Goal: Task Accomplishment & Management: Manage account settings

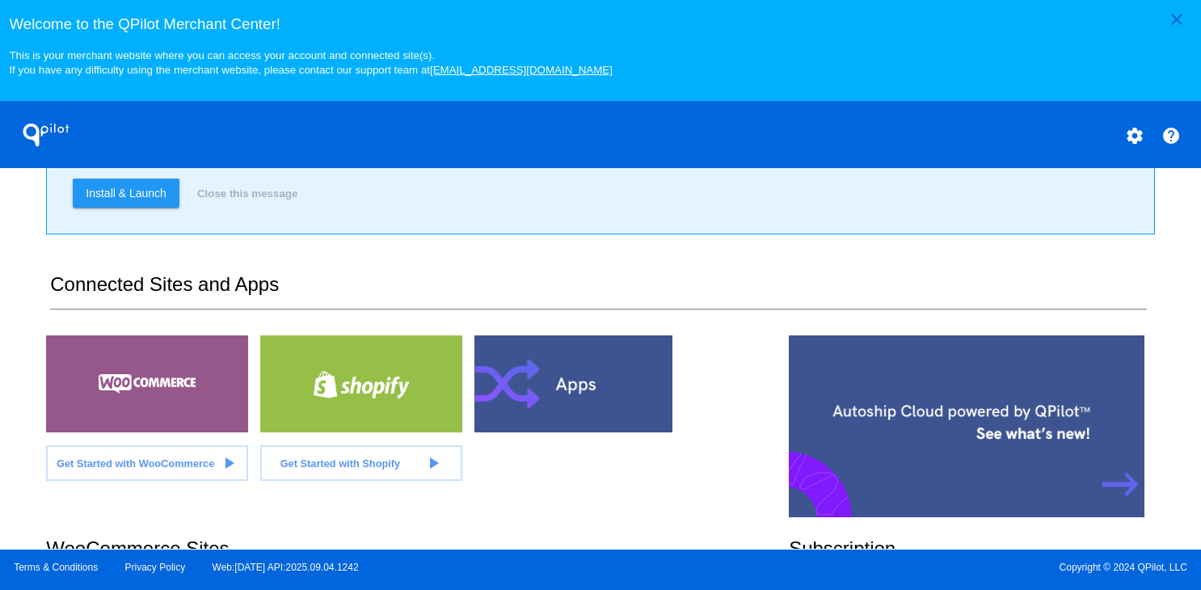
scroll to position [491, 0]
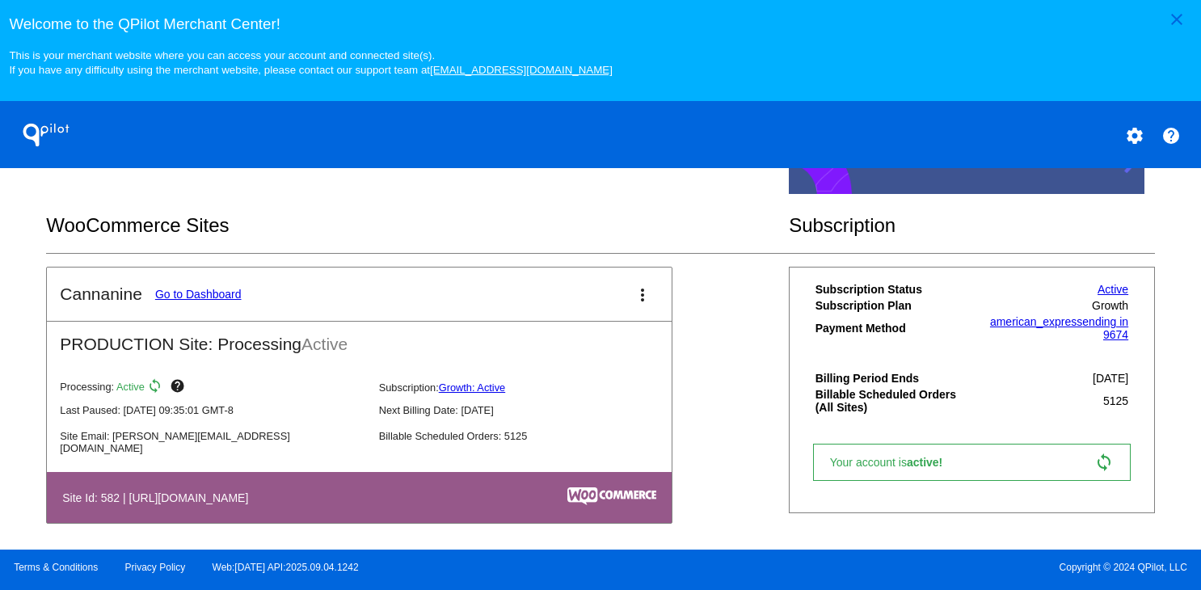
click at [208, 301] on link "Go to Dashboard" at bounding box center [198, 294] width 86 height 13
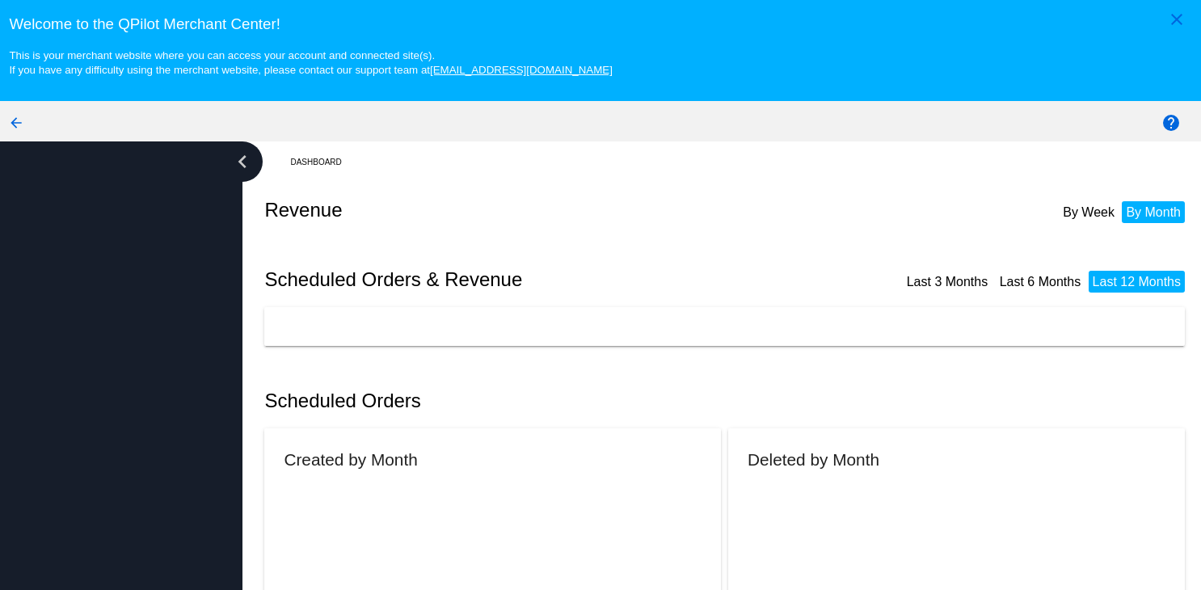
click at [208, 308] on div at bounding box center [121, 395] width 243 height 509
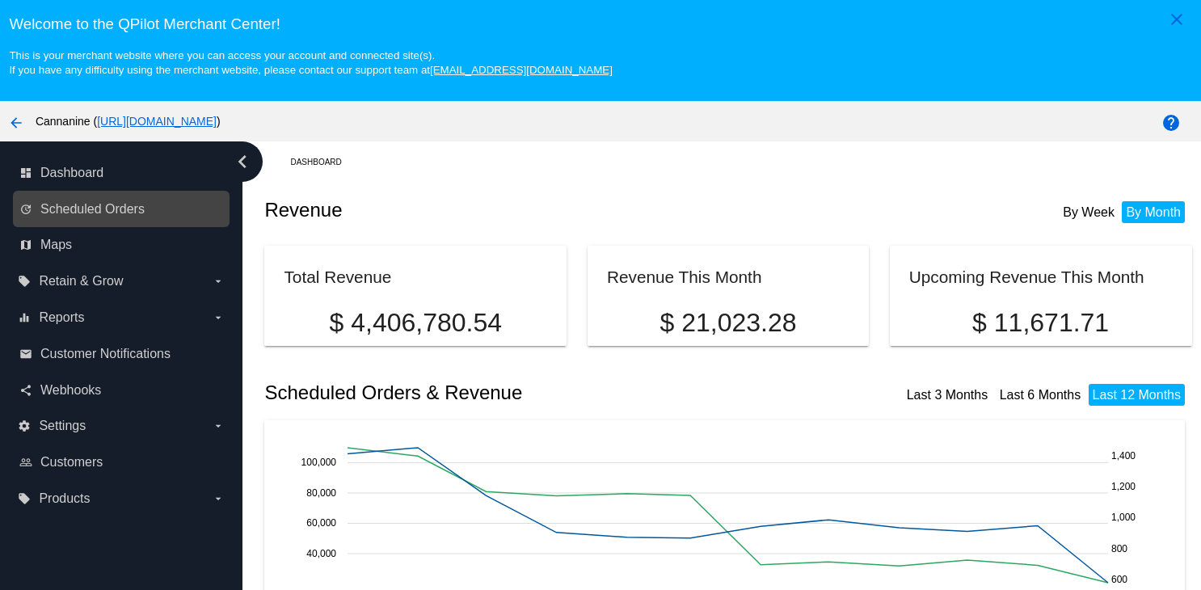
click at [155, 216] on link "update Scheduled Orders" at bounding box center [121, 209] width 205 height 26
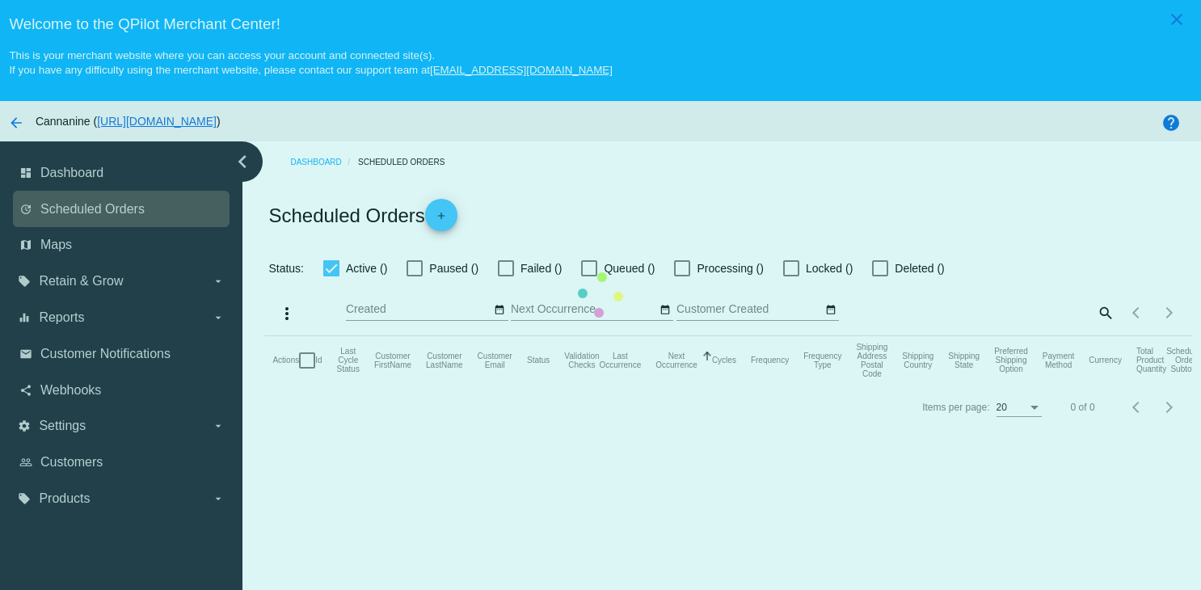
checkbox input "true"
click at [264, 336] on mat-table "Actions Id Last Cycle Status Customer FirstName Customer LastName Customer Emai…" at bounding box center [727, 360] width 927 height 49
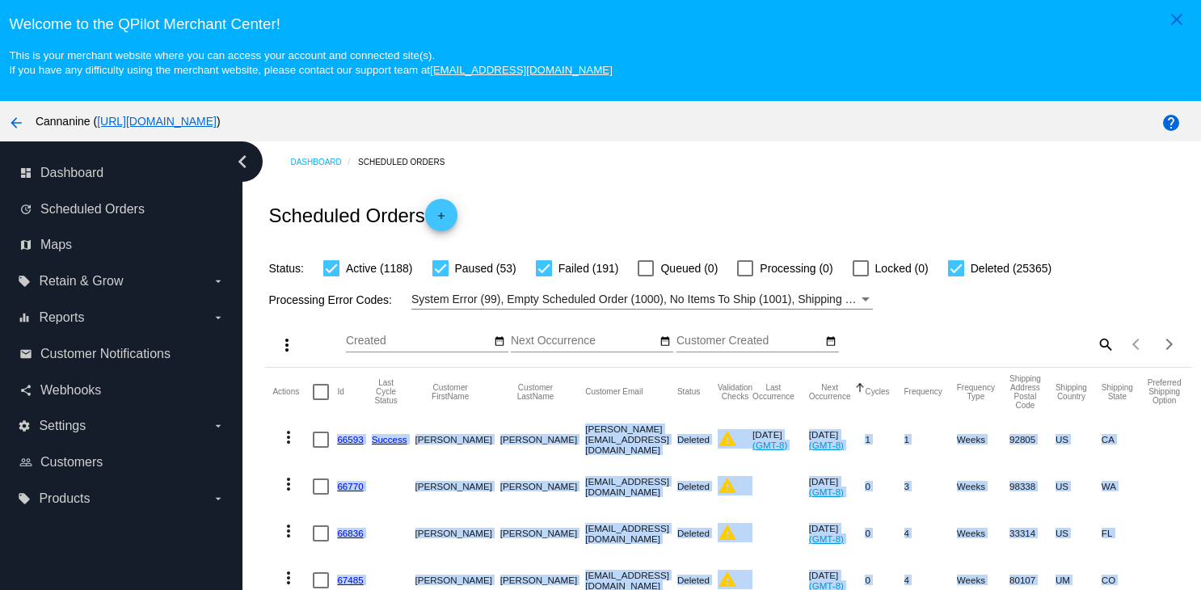
click at [1095, 344] on mat-icon "search" at bounding box center [1104, 343] width 19 height 25
click at [967, 347] on input "Search" at bounding box center [999, 341] width 231 height 13
paste input "[EMAIL_ADDRESS][DOMAIN_NAME]"
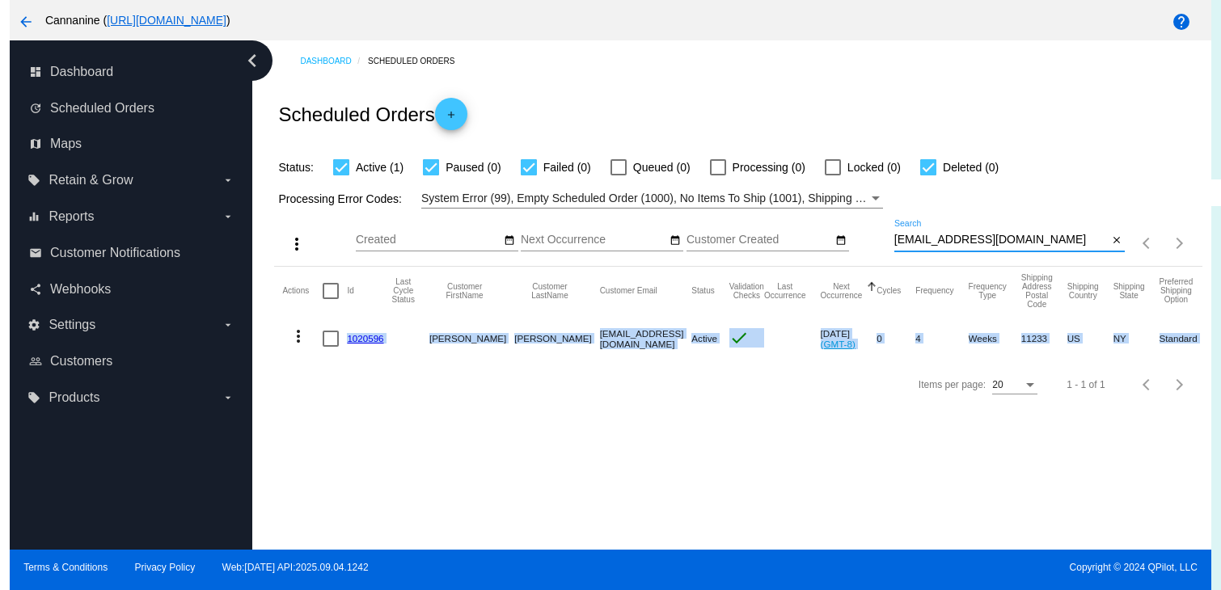
scroll to position [103, 0]
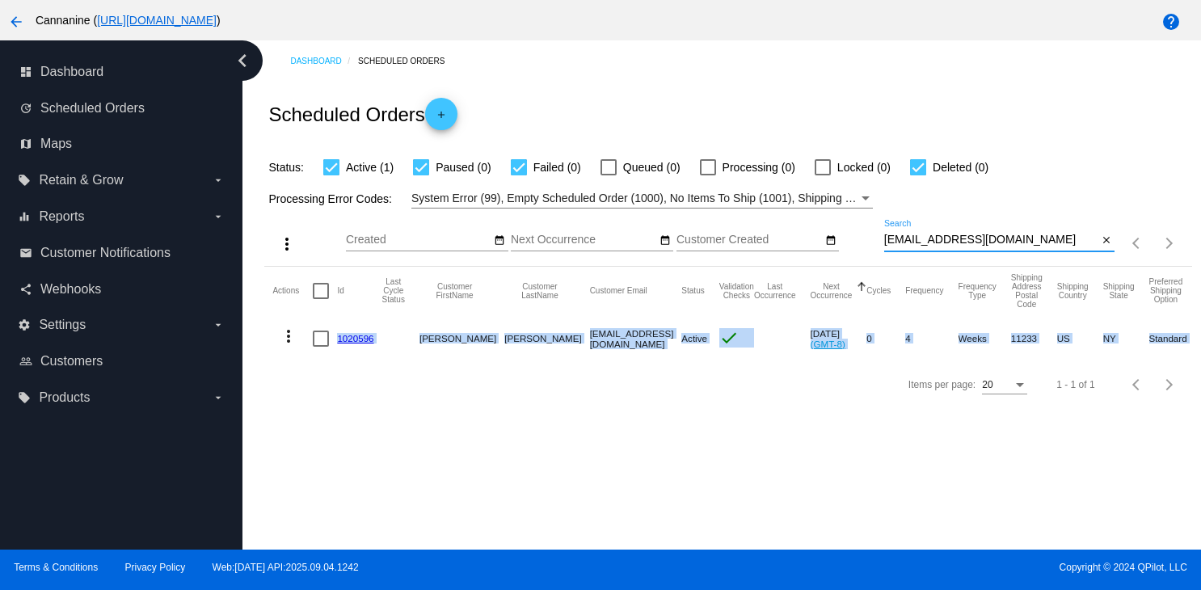
click at [289, 338] on mat-icon "more_vert" at bounding box center [288, 336] width 19 height 19
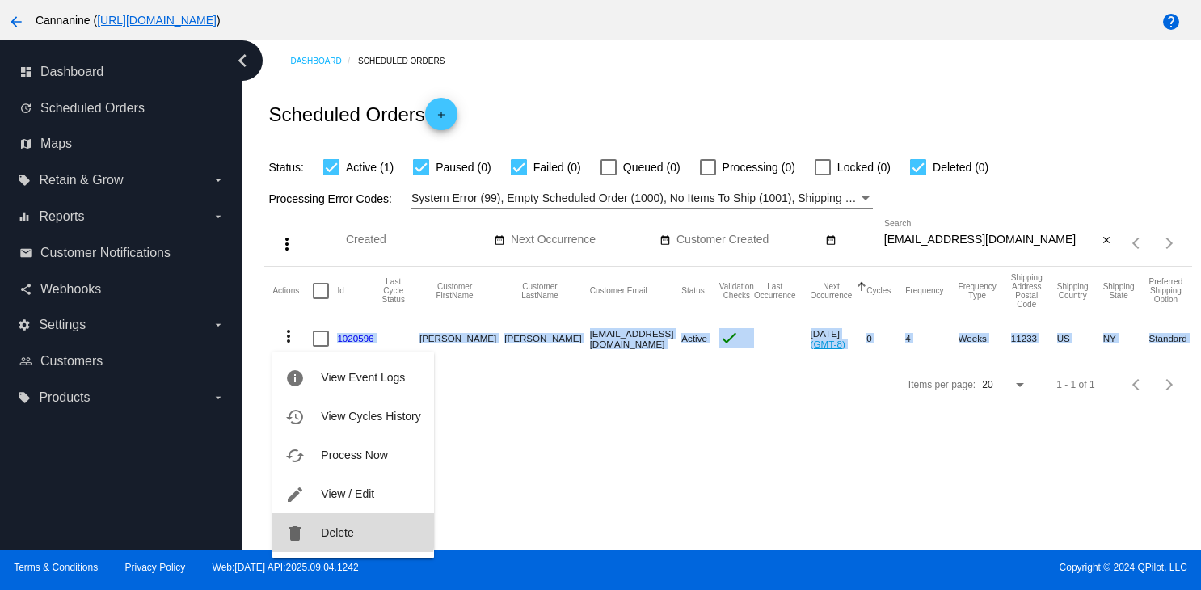
click at [322, 528] on span "Delete" at bounding box center [337, 532] width 32 height 13
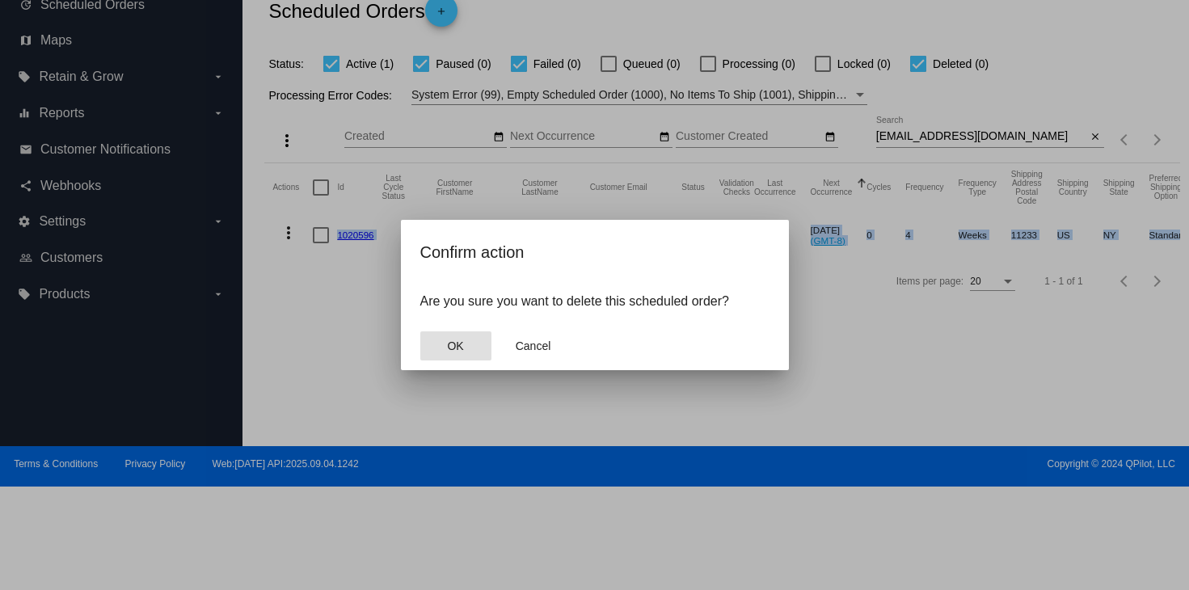
click at [457, 348] on span "OK" at bounding box center [455, 346] width 16 height 13
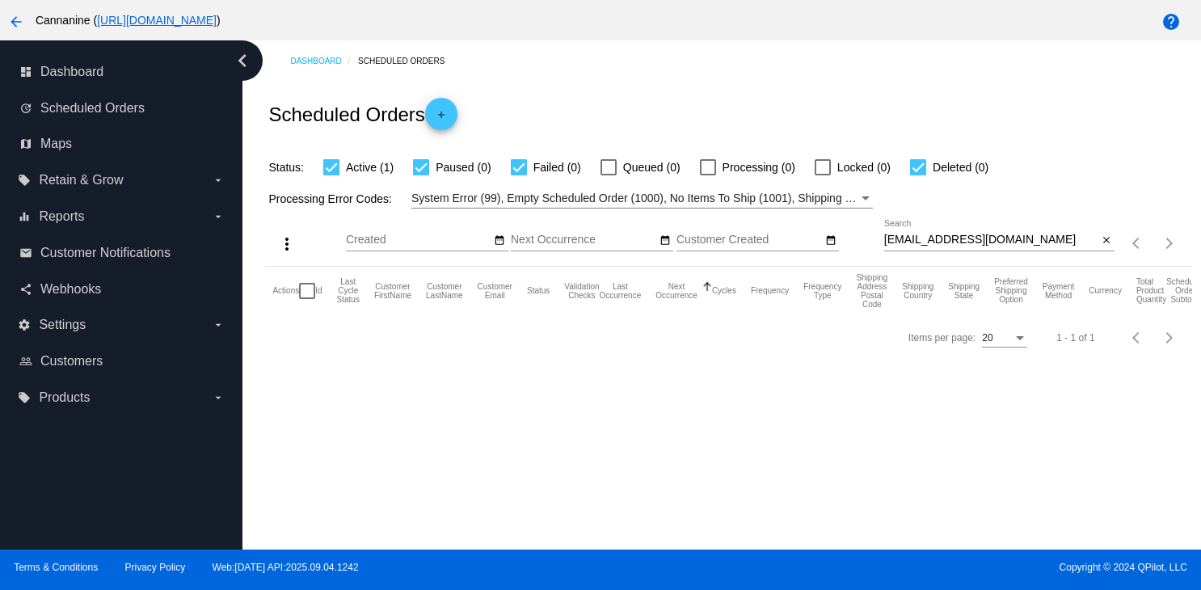
click at [1046, 243] on input "[EMAIL_ADDRESS][DOMAIN_NAME]" at bounding box center [991, 240] width 214 height 13
type input "[EMAIL_ADDRESS][DOMAIN_NAME]"
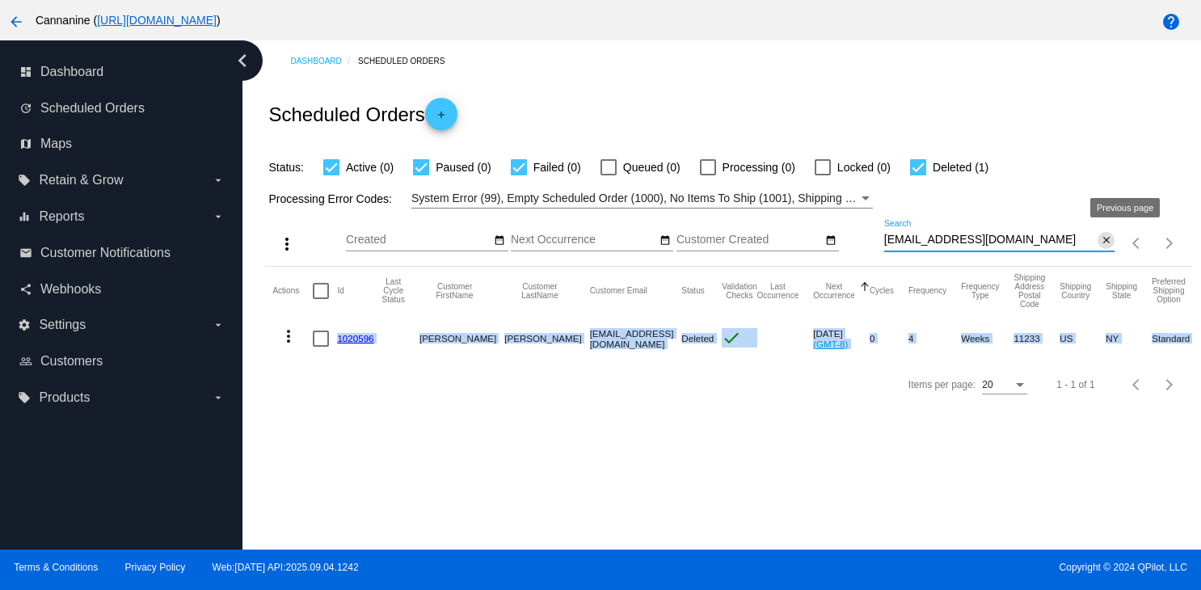
click at [1101, 240] on mat-icon "close" at bounding box center [1106, 240] width 11 height 13
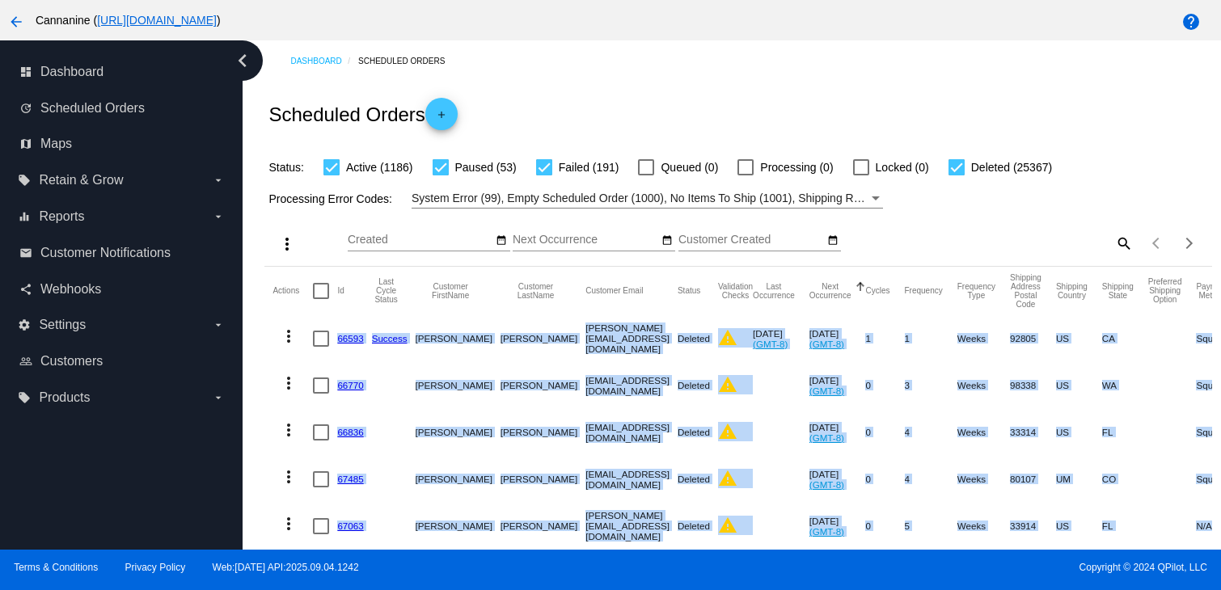
scroll to position [566, 0]
